Goal: Information Seeking & Learning: Learn about a topic

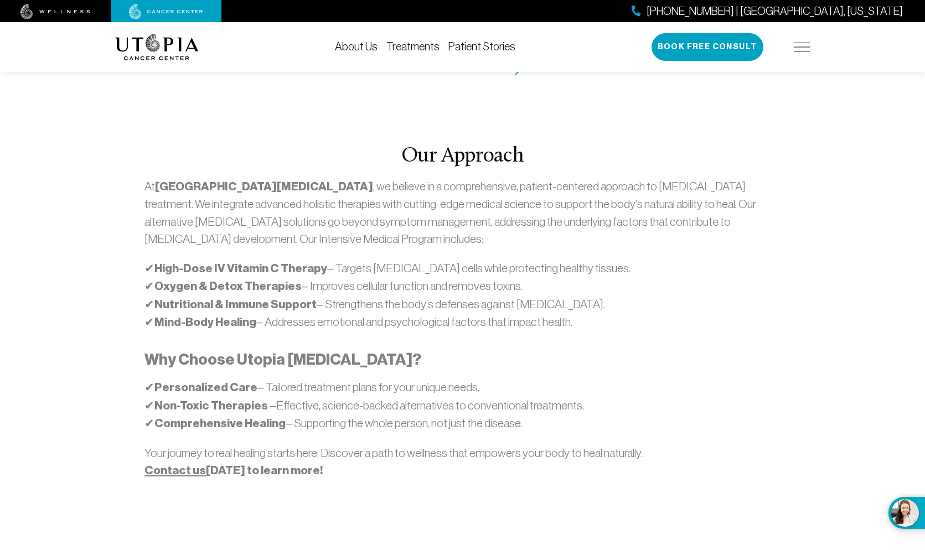
scroll to position [570, 0]
click at [409, 45] on link "Treatments" at bounding box center [412, 46] width 53 height 12
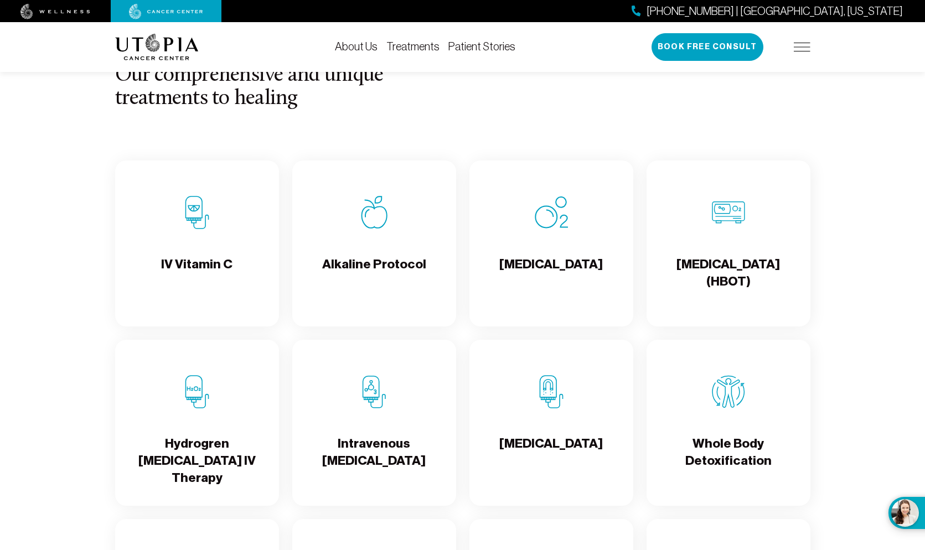
scroll to position [1103, 0]
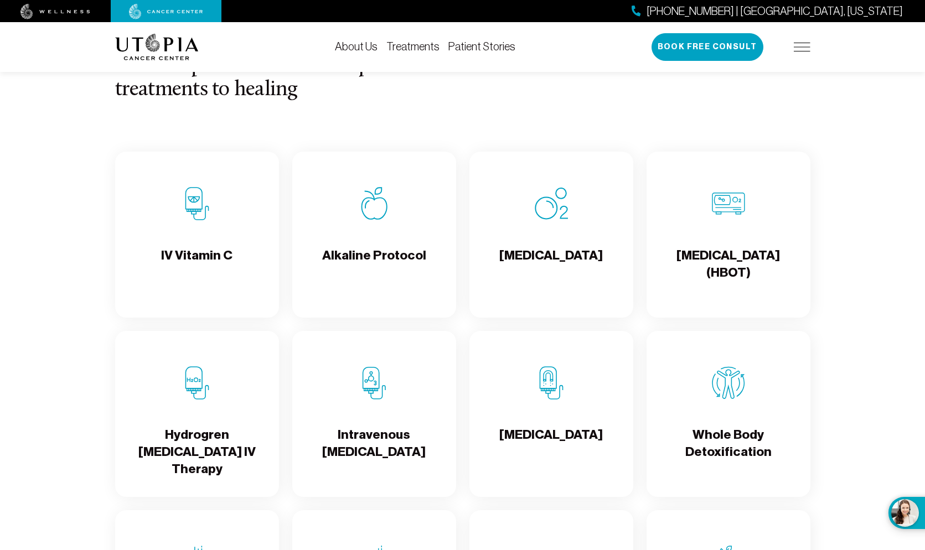
click at [726, 202] on img at bounding box center [728, 203] width 33 height 33
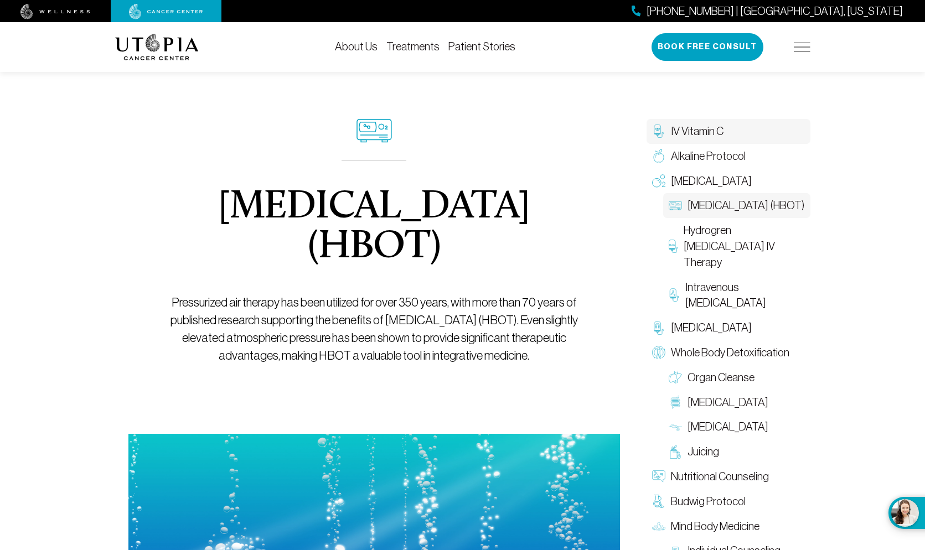
click at [704, 131] on span "IV Vitamin C" at bounding box center [697, 131] width 53 height 16
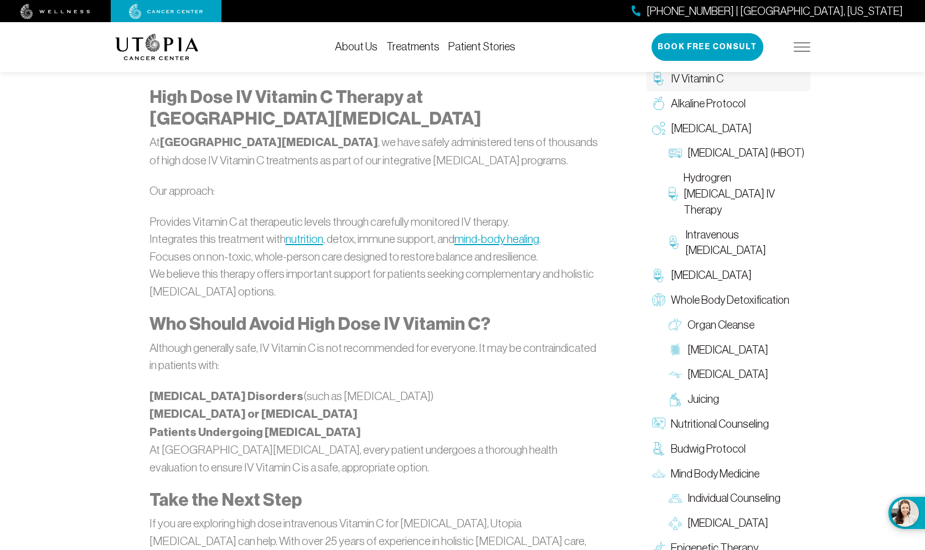
scroll to position [1939, 0]
click at [729, 106] on span "Alkaline Protocol" at bounding box center [708, 104] width 75 height 16
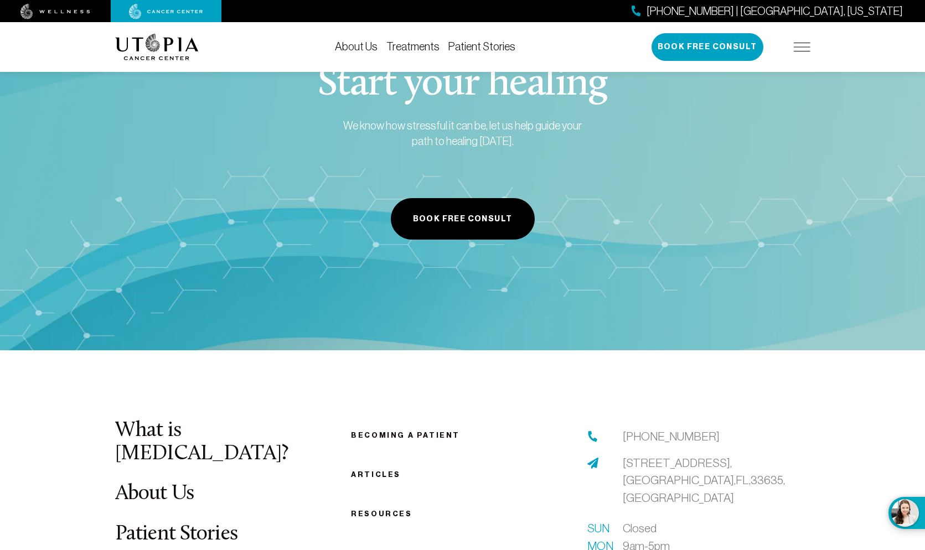
scroll to position [1736, 0]
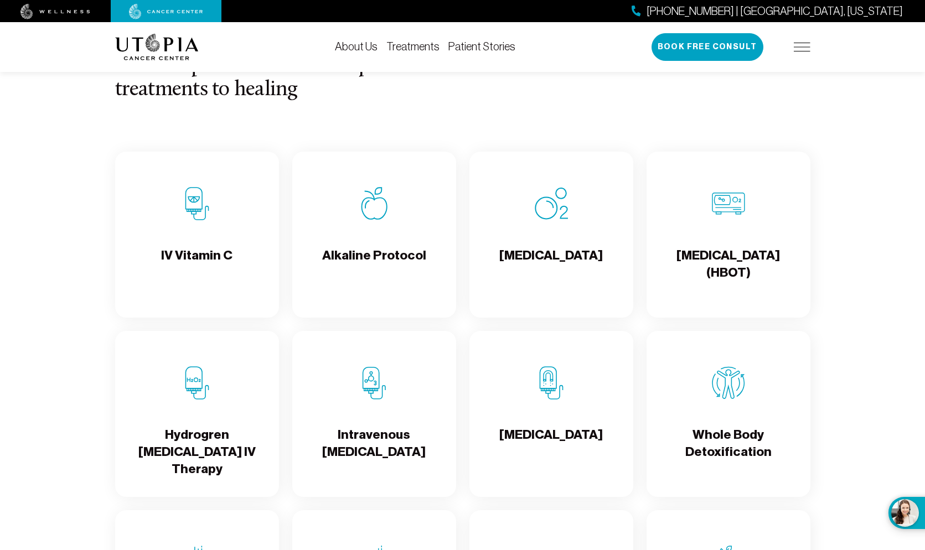
scroll to position [570, 0]
